Goal: Information Seeking & Learning: Find specific fact

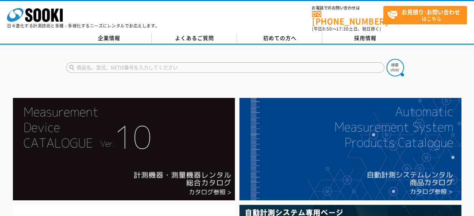
click at [125, 62] on input "text" at bounding box center [225, 67] width 318 height 10
type input "捨石"
click at [387, 59] on button at bounding box center [395, 67] width 17 height 17
